Goal: Task Accomplishment & Management: Use online tool/utility

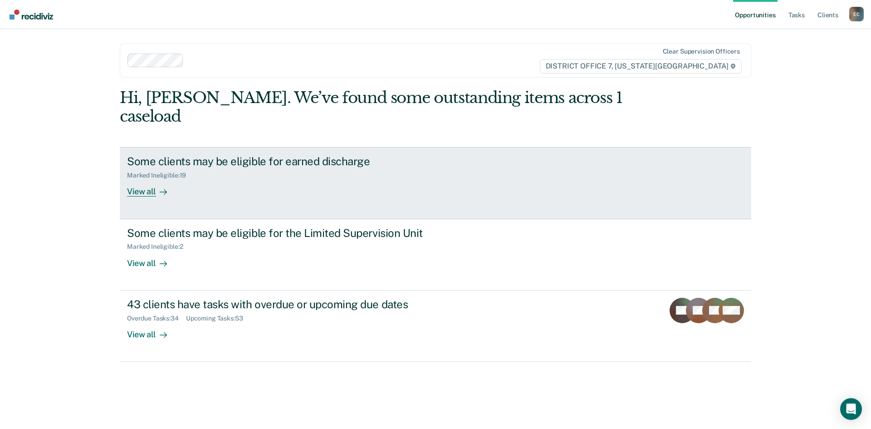
click at [169, 179] on div "View all" at bounding box center [152, 188] width 51 height 18
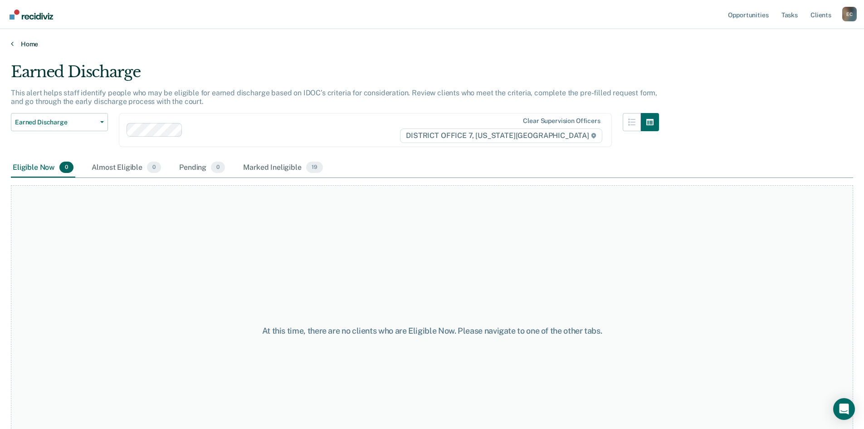
click at [15, 44] on link "Home" at bounding box center [432, 44] width 842 height 8
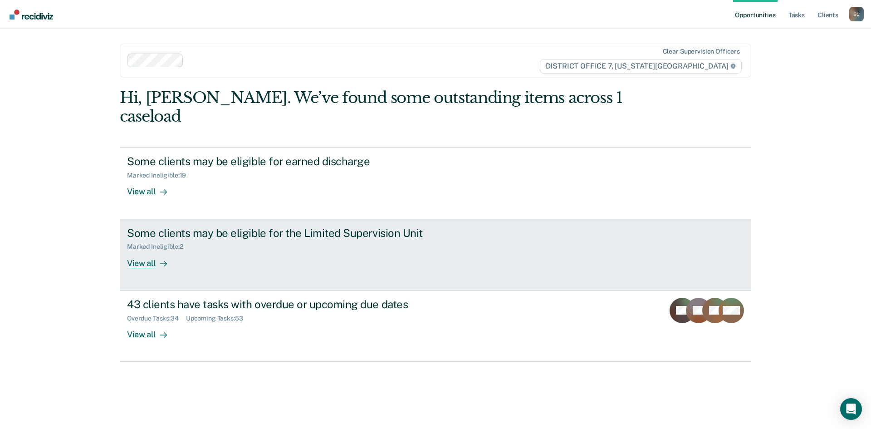
click at [141, 250] on div "View all" at bounding box center [152, 259] width 51 height 18
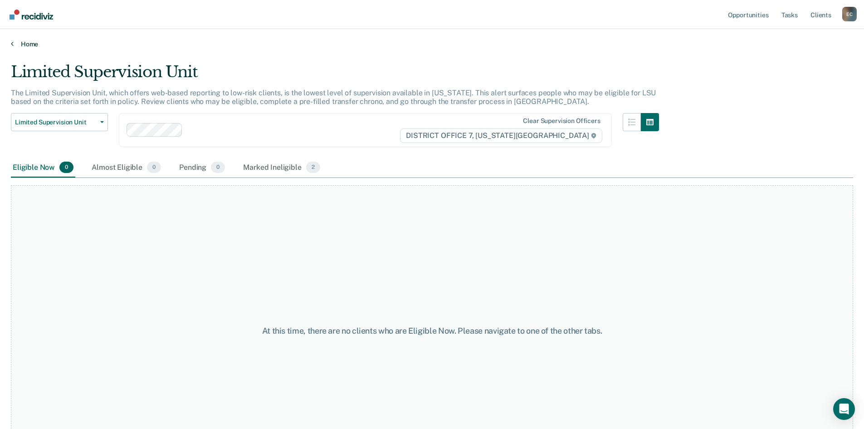
click at [12, 45] on icon at bounding box center [12, 43] width 3 height 7
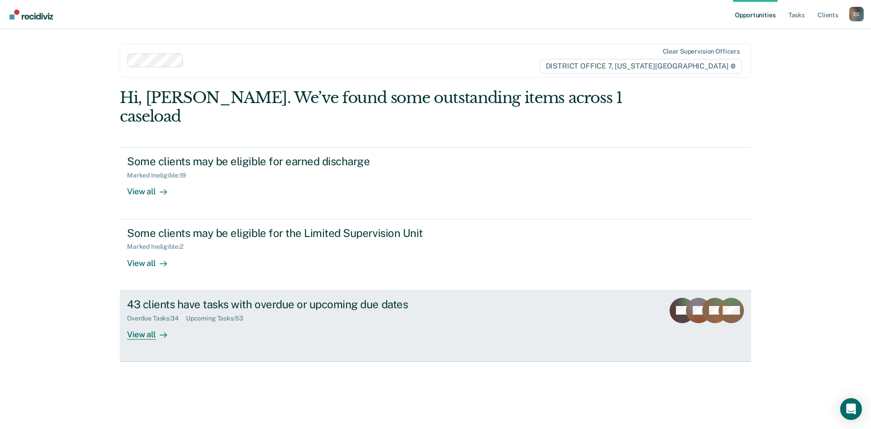
click at [143, 322] on div "View all" at bounding box center [152, 331] width 51 height 18
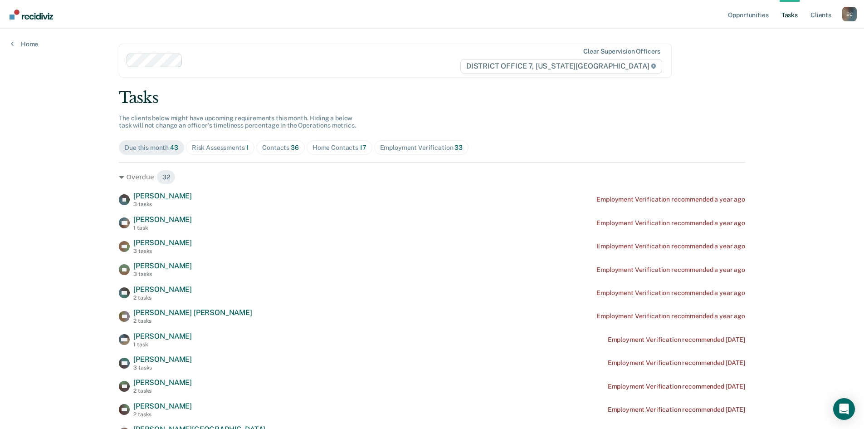
click at [16, 38] on div "Home" at bounding box center [24, 38] width 49 height 19
click at [15, 45] on link "Home" at bounding box center [24, 44] width 27 height 8
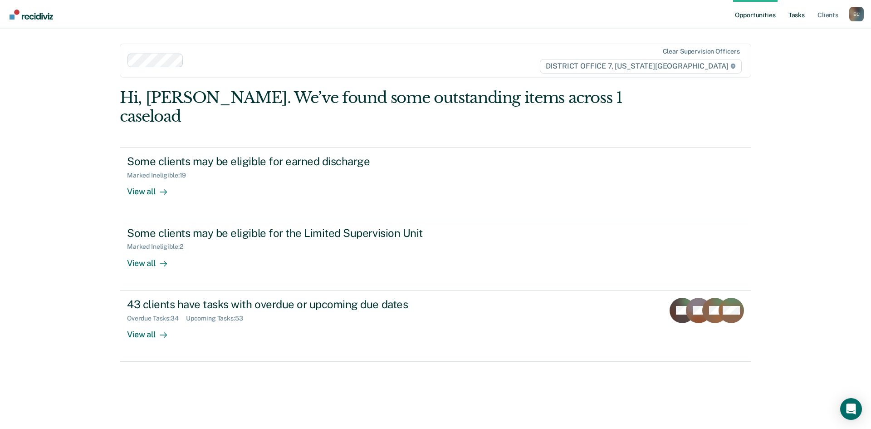
click at [792, 16] on link "Tasks" at bounding box center [797, 14] width 20 height 29
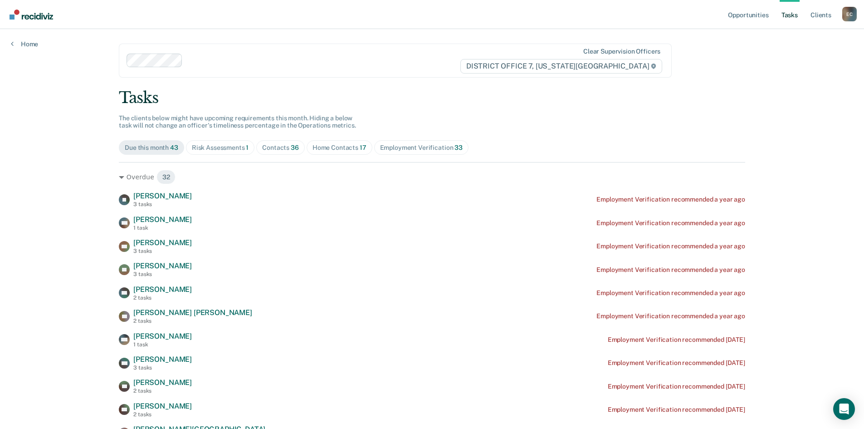
click at [228, 147] on div "Risk Assessments 1" at bounding box center [220, 148] width 57 height 8
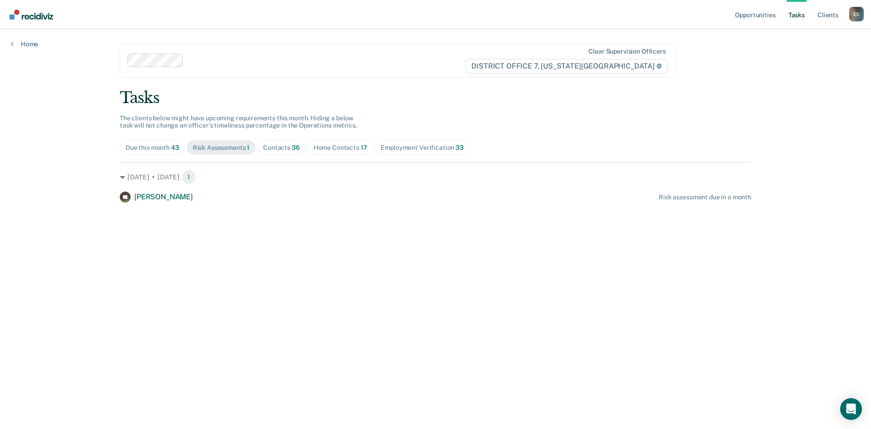
click at [281, 148] on div "Contacts 36" at bounding box center [281, 148] width 37 height 8
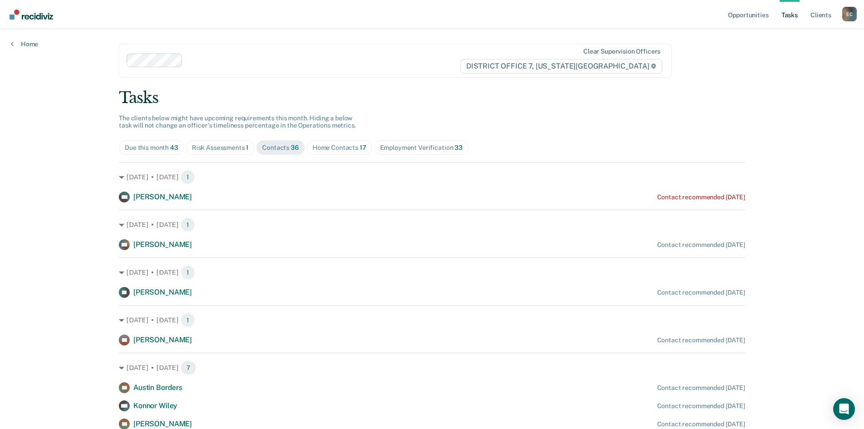
click at [329, 151] on div "Home Contacts 17" at bounding box center [340, 148] width 54 height 8
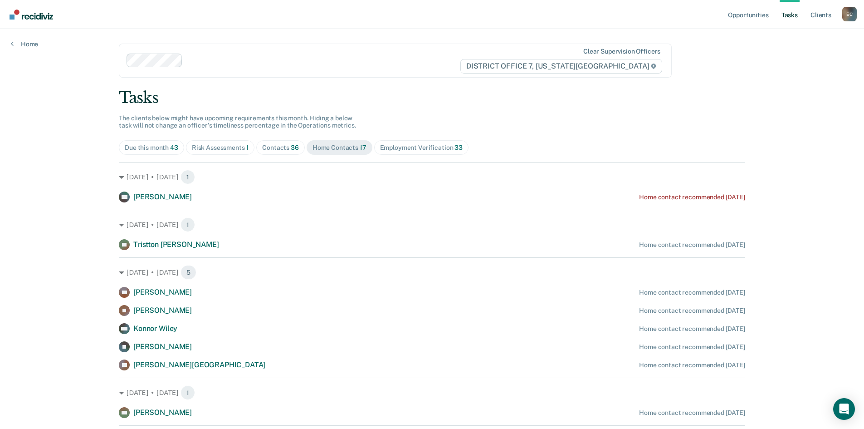
click at [398, 148] on div "Employment Verification 33" at bounding box center [421, 148] width 83 height 8
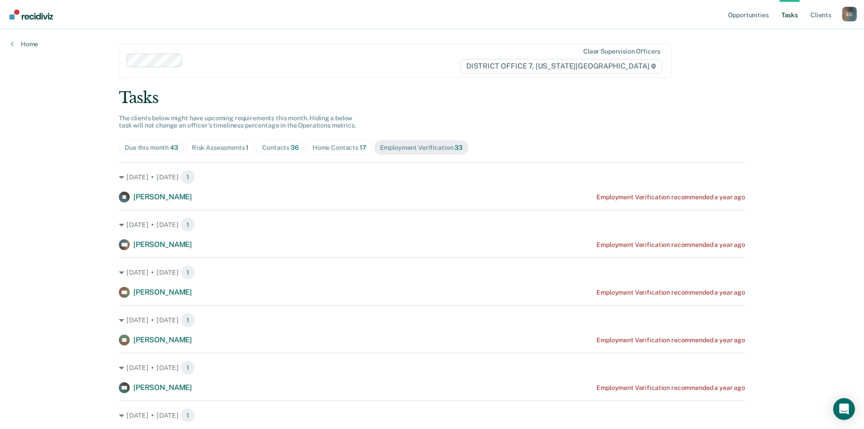
click at [347, 147] on div "Home Contacts 17" at bounding box center [340, 148] width 54 height 8
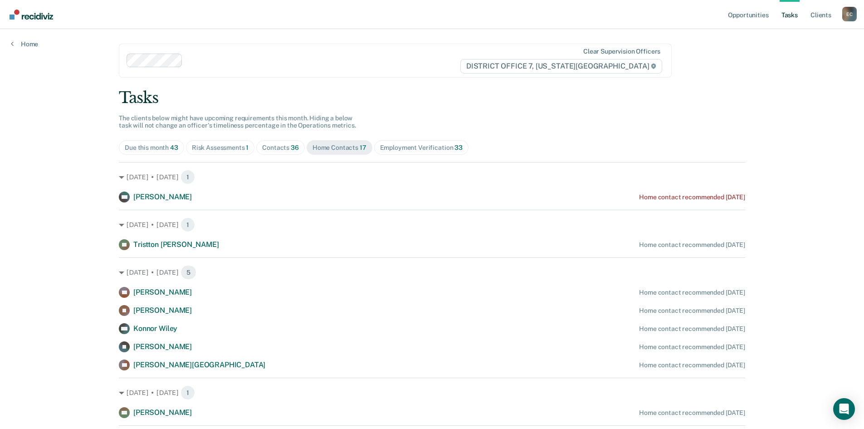
click at [277, 149] on div "Contacts 36" at bounding box center [280, 148] width 37 height 8
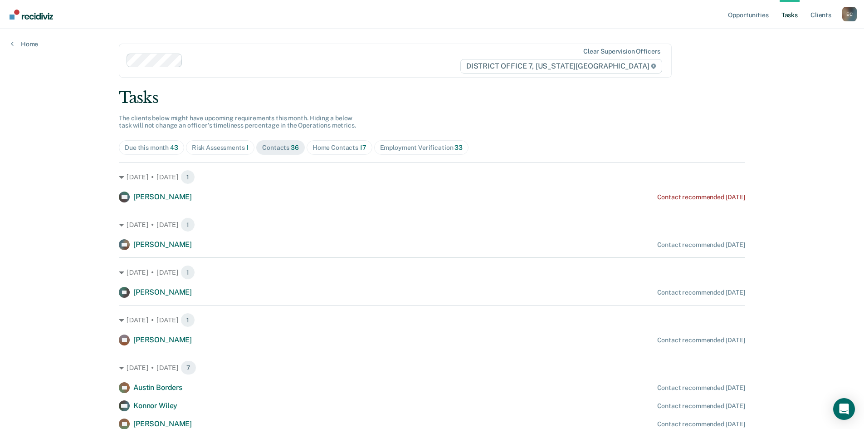
click at [239, 149] on div "Risk Assessments 1" at bounding box center [220, 148] width 57 height 8
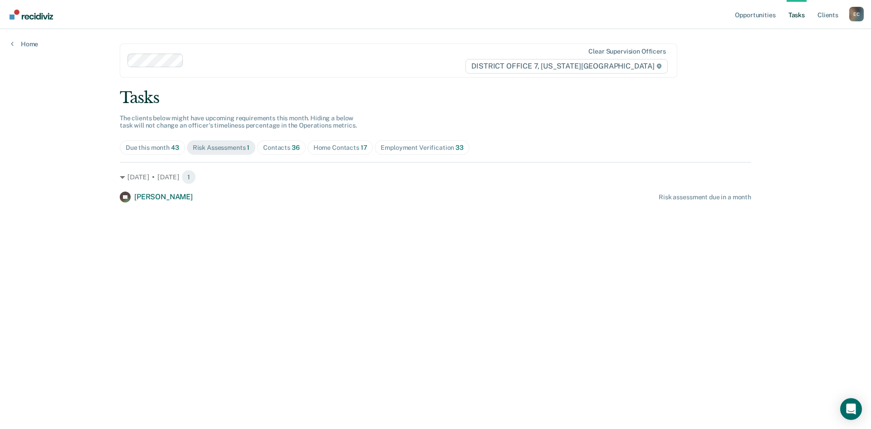
click at [282, 147] on div "Contacts 36" at bounding box center [281, 148] width 37 height 8
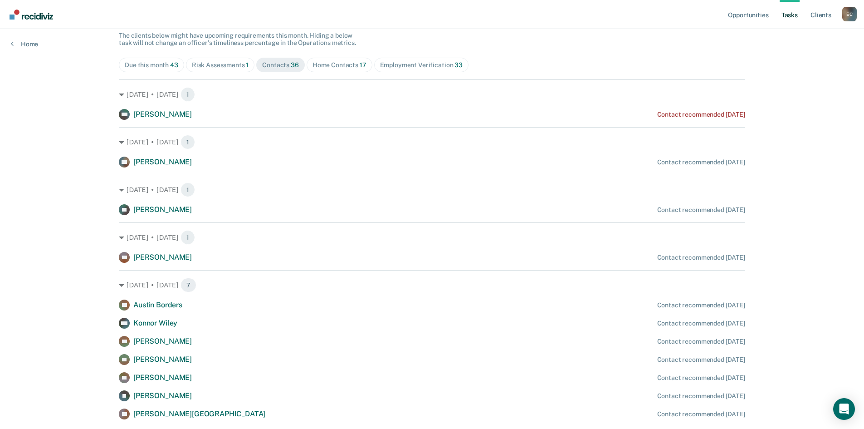
scroll to position [91, 0]
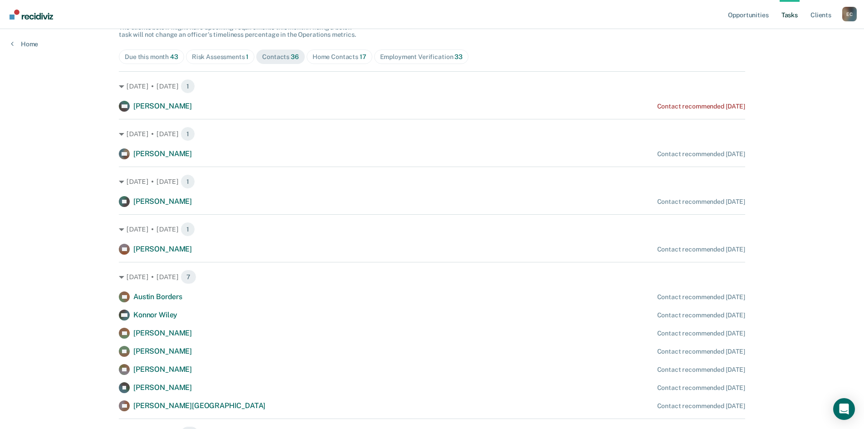
click at [334, 57] on div "Home Contacts 17" at bounding box center [340, 57] width 54 height 8
